Goal: Task Accomplishment & Management: Complete application form

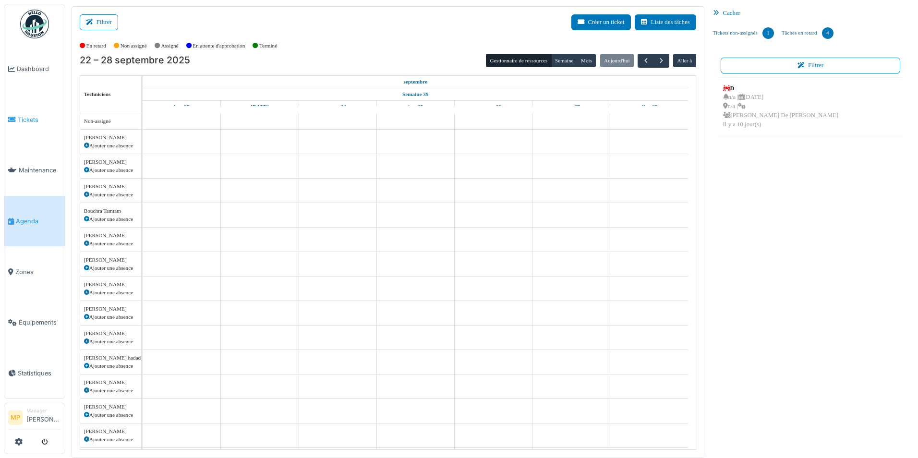
click at [12, 117] on icon at bounding box center [12, 119] width 8 height 7
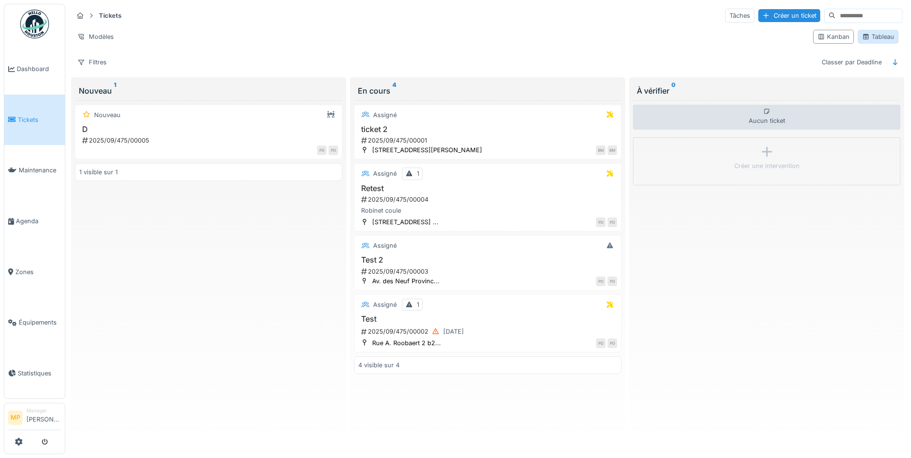
click at [871, 38] on div "Tableau" at bounding box center [878, 36] width 32 height 9
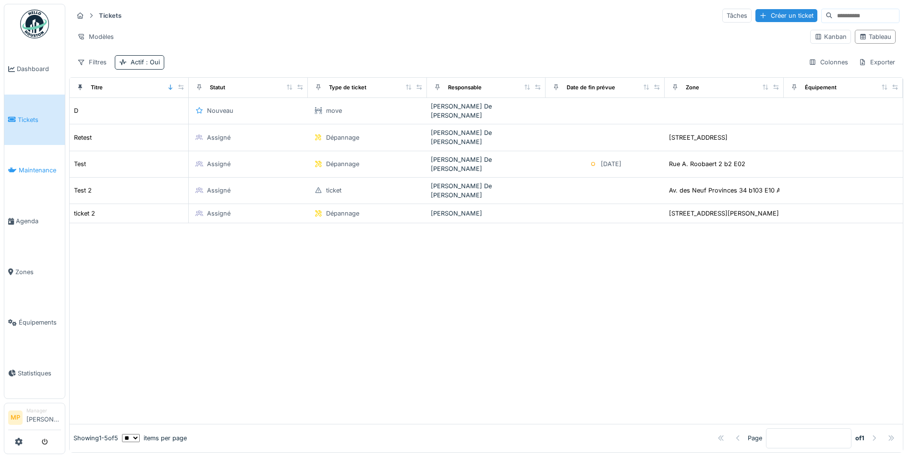
click at [27, 166] on span "Maintenance" at bounding box center [40, 170] width 42 height 9
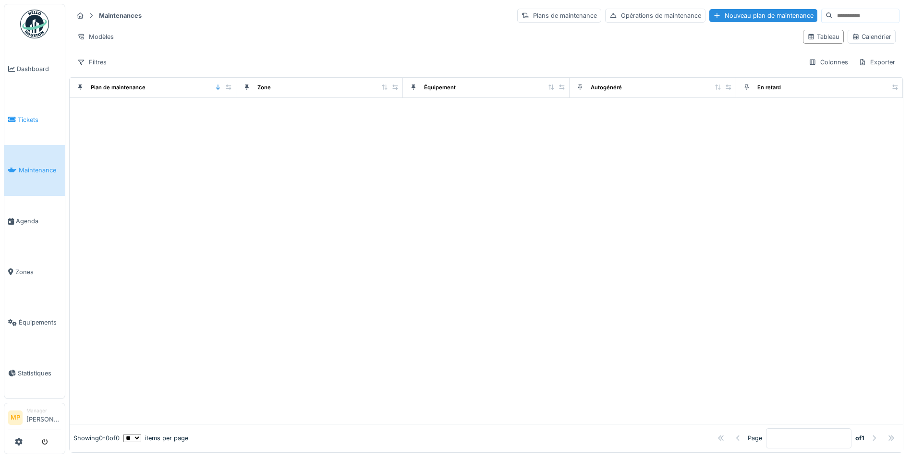
click at [34, 117] on span "Tickets" at bounding box center [39, 119] width 43 height 9
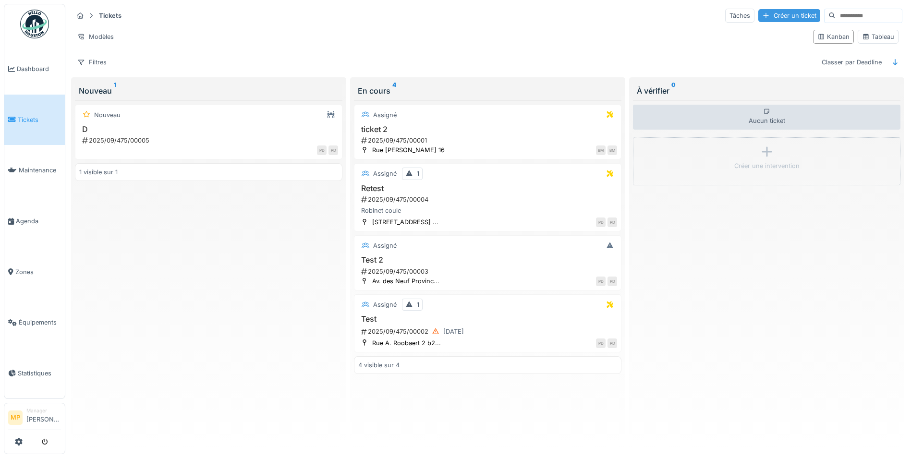
click at [758, 16] on div "Créer un ticket" at bounding box center [789, 15] width 62 height 13
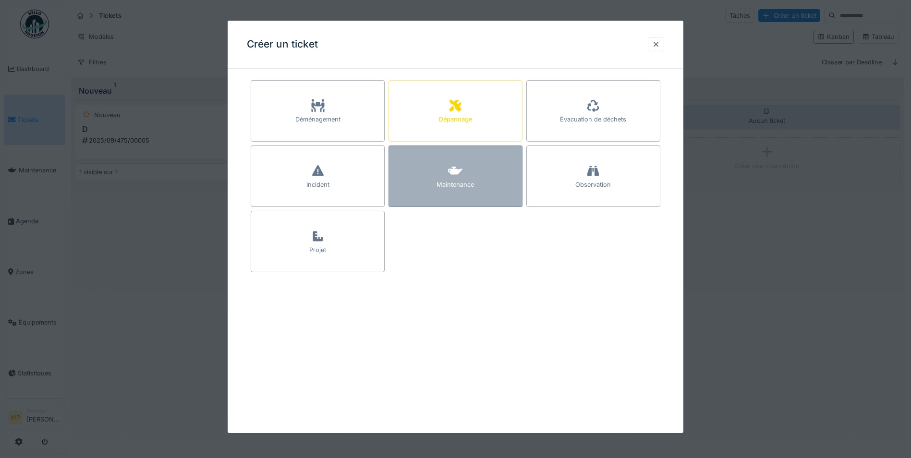
click at [469, 176] on div "Maintenance" at bounding box center [455, 175] width 134 height 61
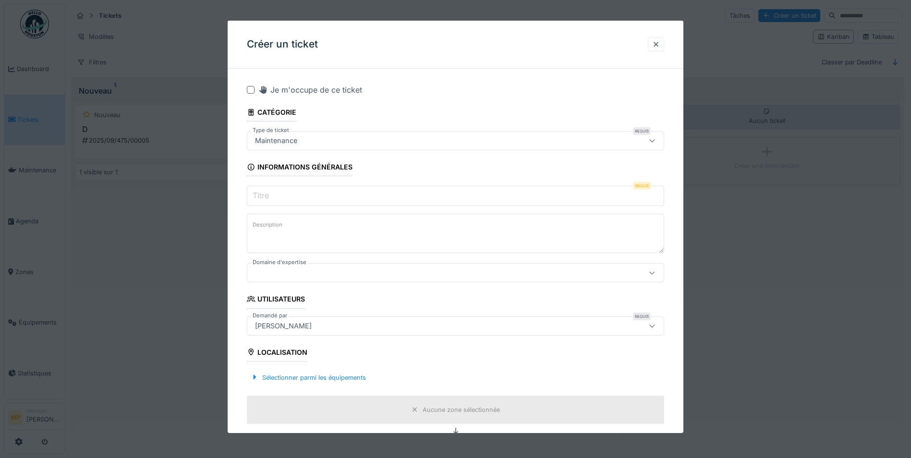
click at [656, 138] on icon at bounding box center [652, 140] width 8 height 6
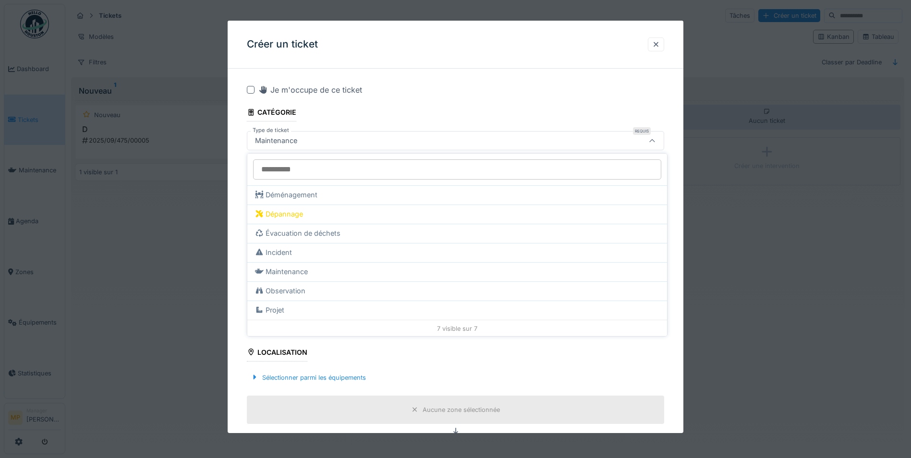
click at [299, 169] on input "Type de ticket" at bounding box center [457, 169] width 408 height 20
click at [656, 142] on icon at bounding box center [652, 141] width 8 height 6
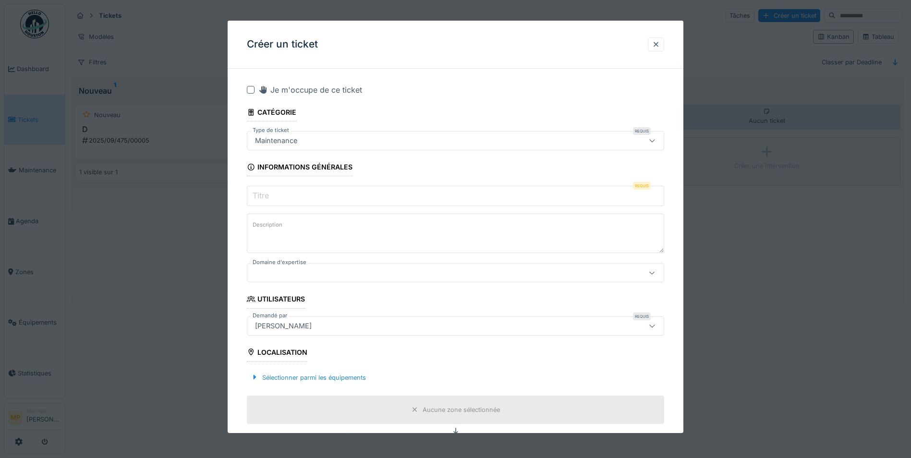
click at [656, 325] on icon at bounding box center [652, 326] width 8 height 6
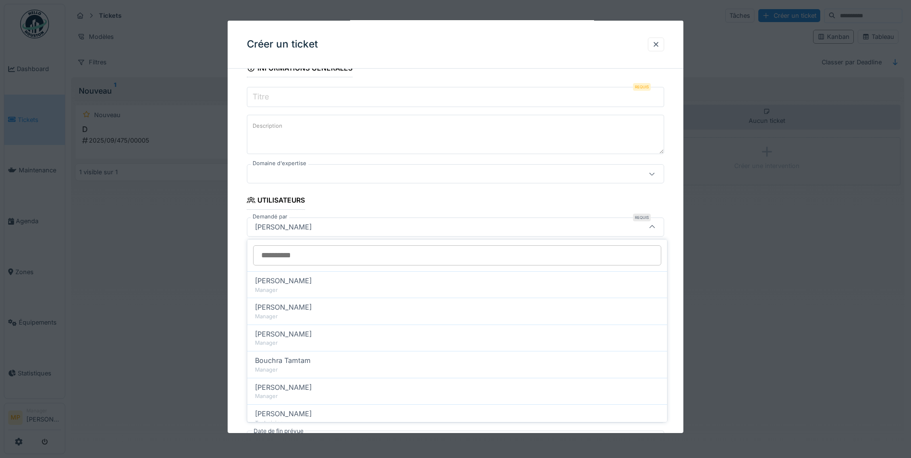
click at [654, 225] on icon at bounding box center [652, 227] width 8 height 6
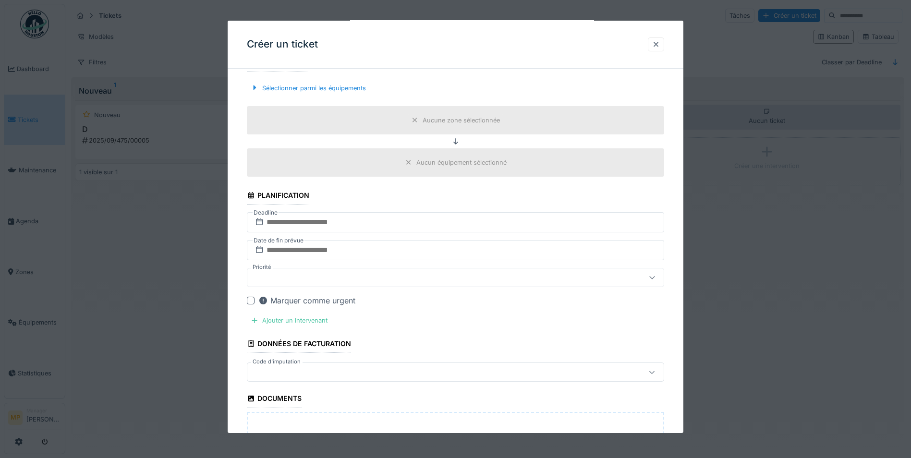
scroll to position [387, 0]
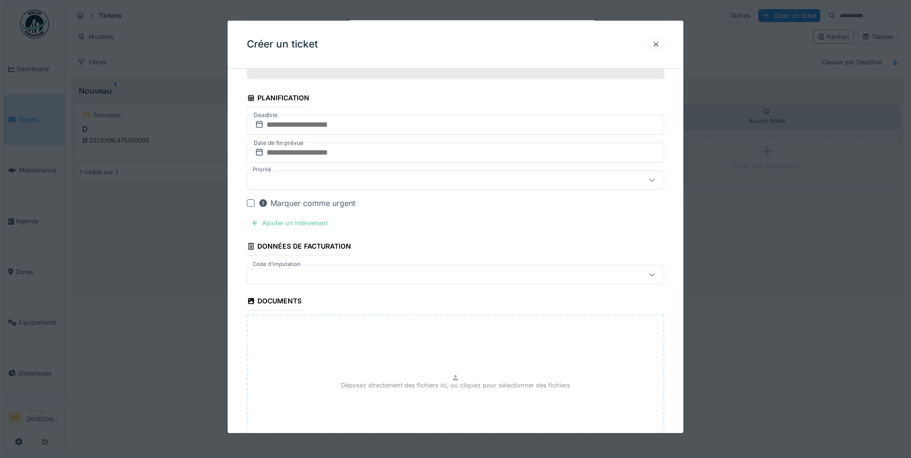
click at [663, 182] on div at bounding box center [652, 180] width 23 height 18
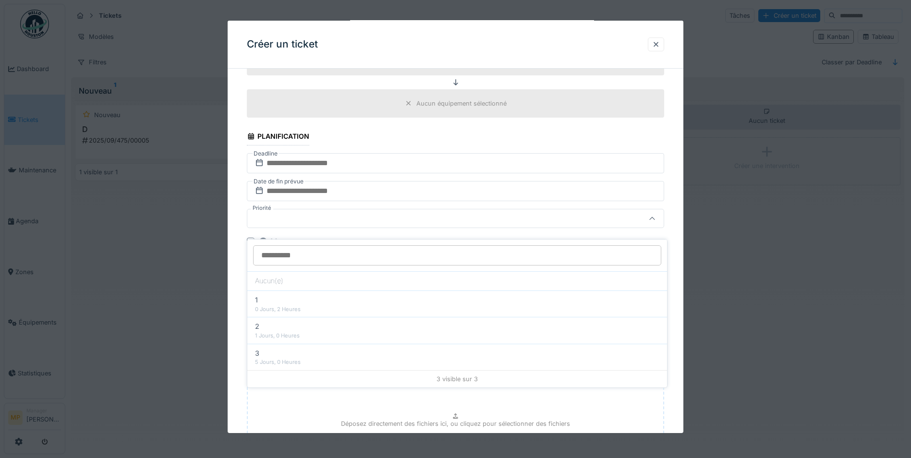
scroll to position [340, 0]
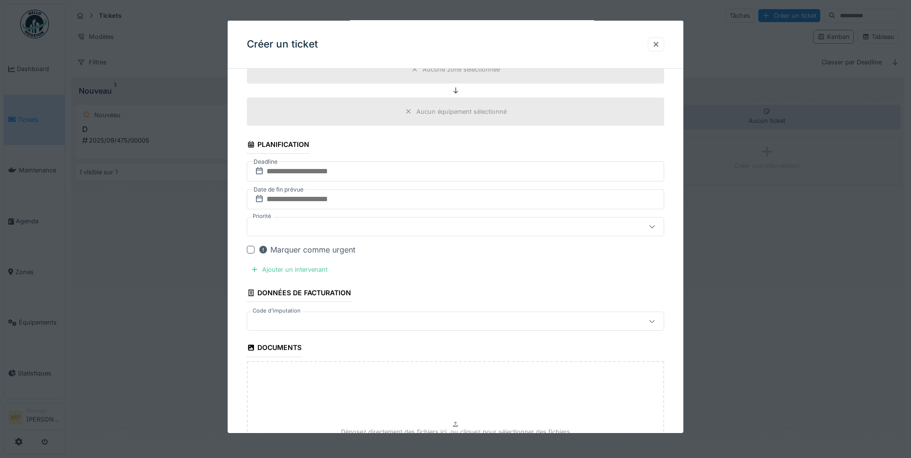
click at [180, 324] on div at bounding box center [455, 229] width 911 height 458
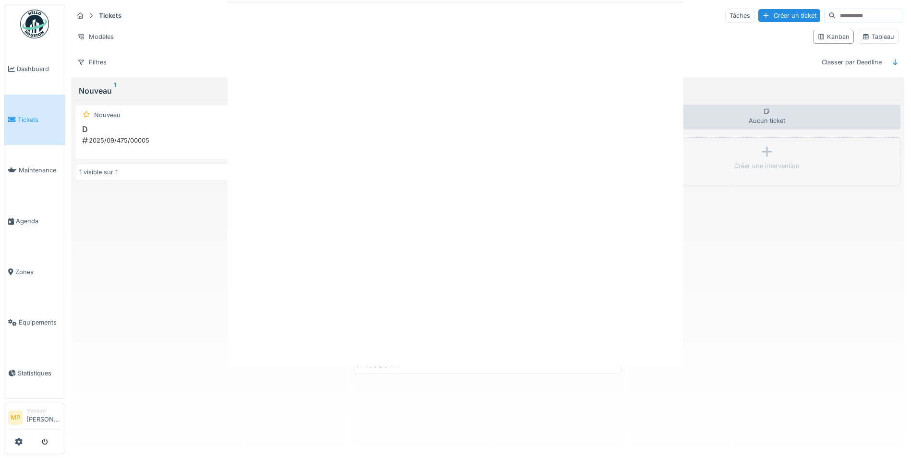
scroll to position [0, 0]
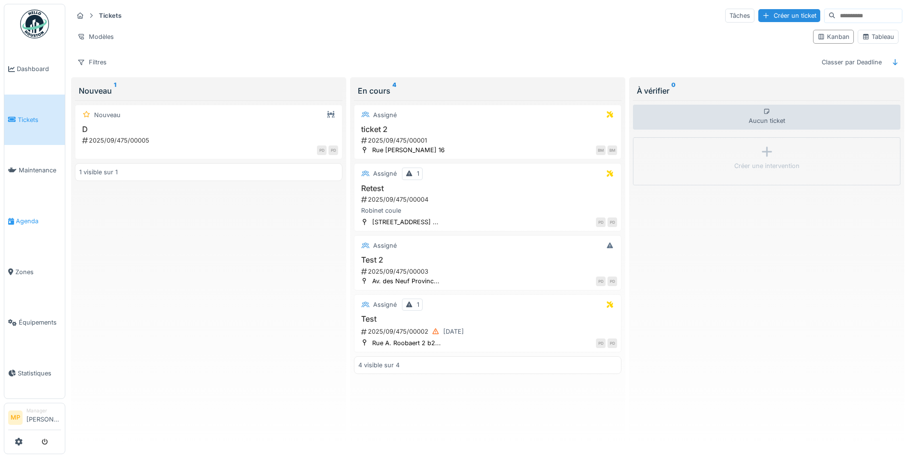
click at [13, 218] on icon at bounding box center [11, 221] width 6 height 7
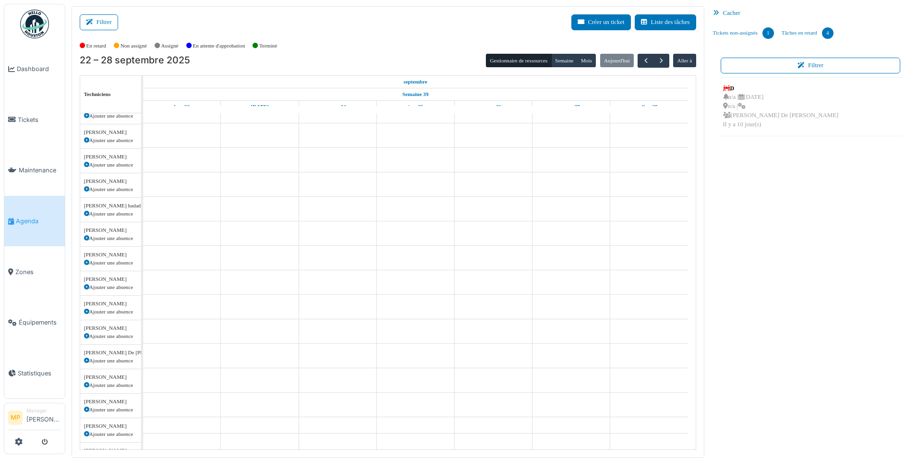
scroll to position [251, 0]
click at [179, 157] on td at bounding box center [182, 155] width 78 height 587
click at [176, 159] on td at bounding box center [182, 155] width 78 height 587
drag, startPoint x: 176, startPoint y: 159, endPoint x: 125, endPoint y: 163, distance: 51.0
click at [174, 159] on td at bounding box center [182, 155] width 78 height 587
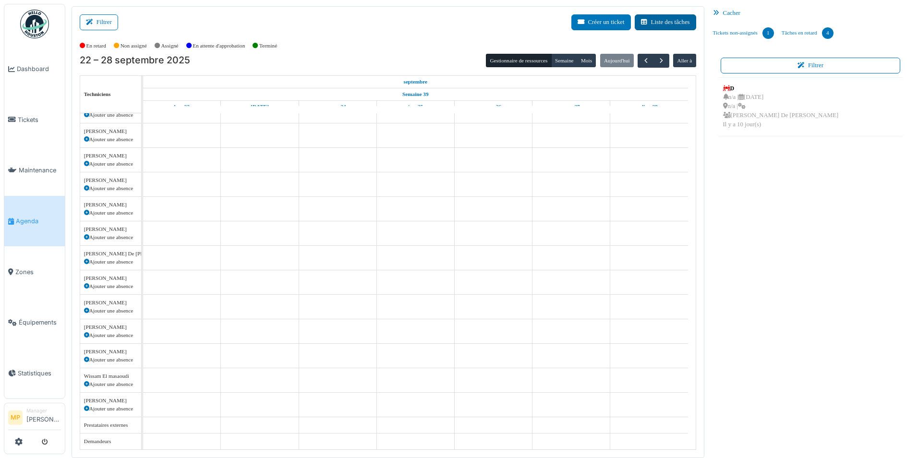
click at [668, 19] on button "Liste des tâches" at bounding box center [665, 22] width 61 height 16
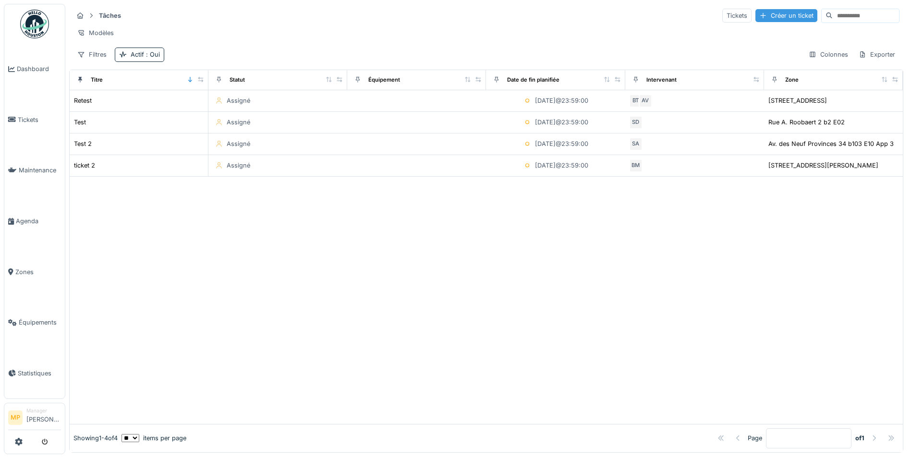
click at [756, 12] on div "Créer un ticket" at bounding box center [786, 15] width 62 height 13
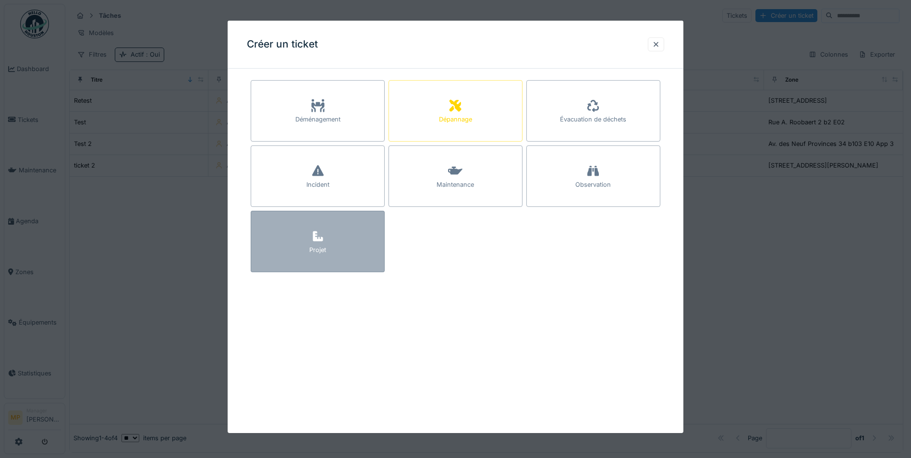
click at [328, 251] on div "Projet" at bounding box center [318, 241] width 134 height 61
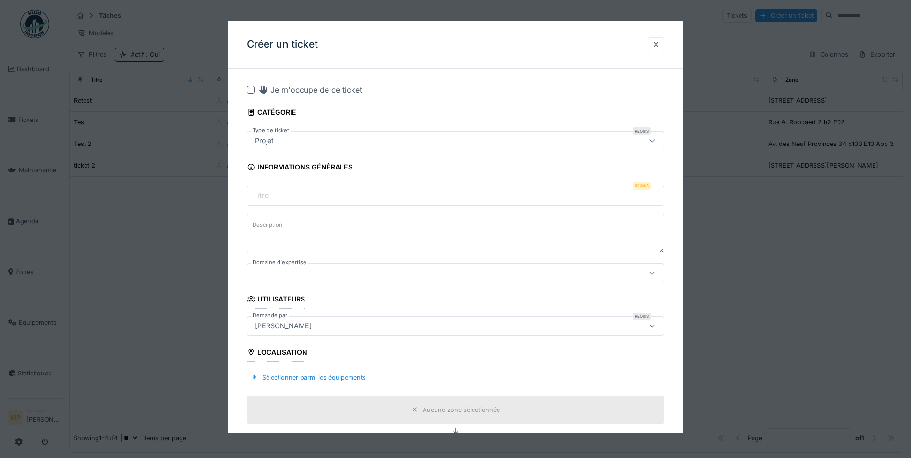
click at [474, 196] on input "Titre" at bounding box center [455, 196] width 417 height 20
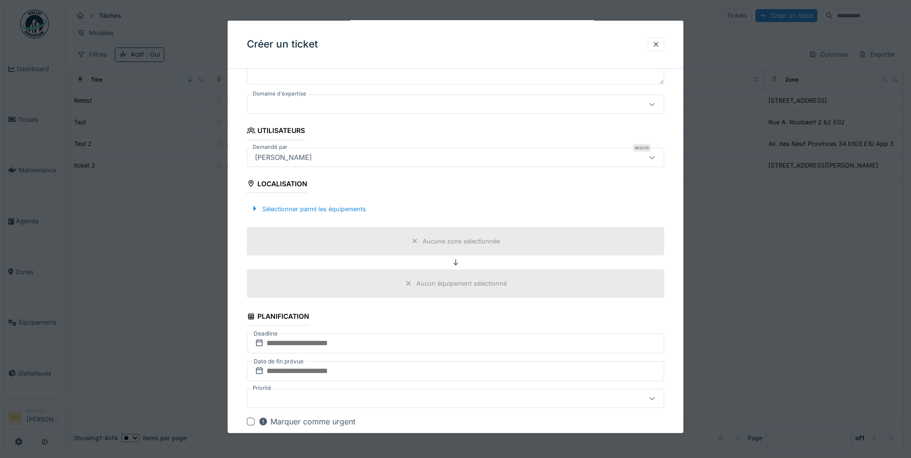
scroll to position [240, 0]
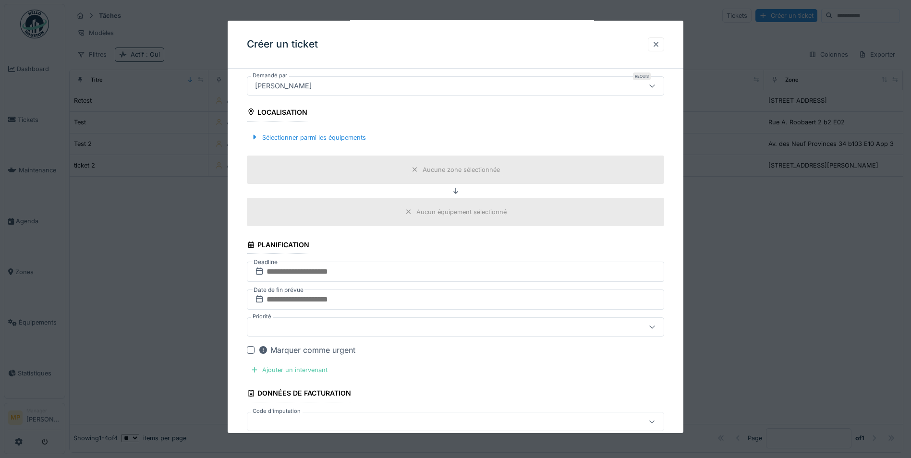
click at [764, 249] on div at bounding box center [455, 229] width 911 height 458
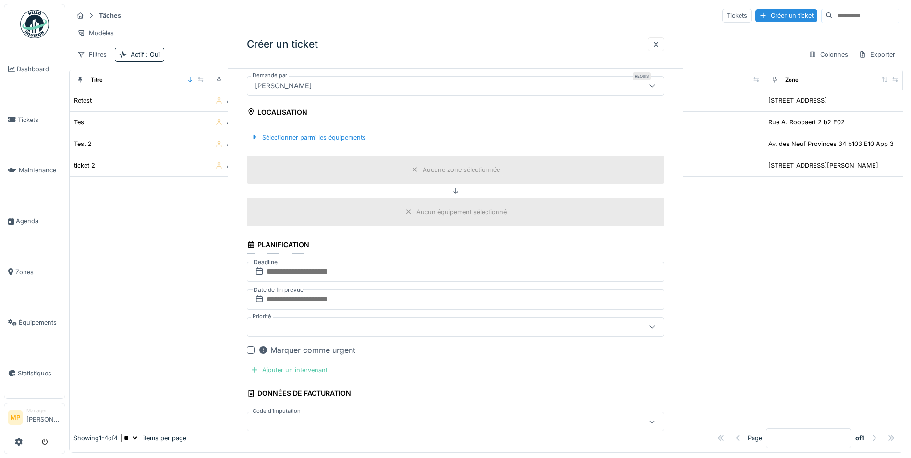
scroll to position [0, 0]
